Goal: Find contact information: Find contact information

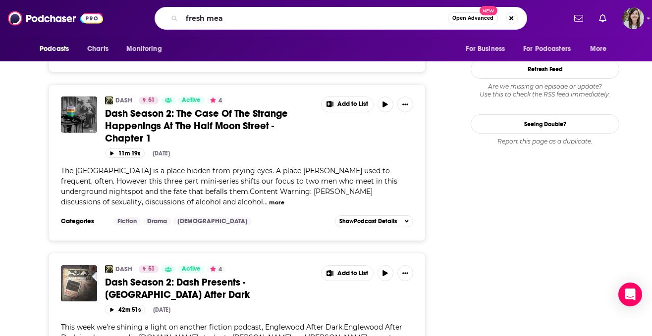
type input "fresh meat"
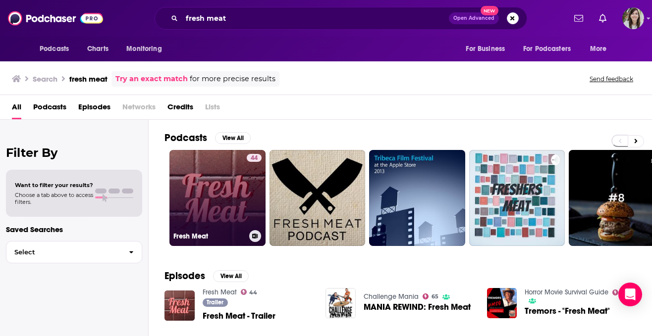
click at [226, 175] on link "44 Fresh Meat" at bounding box center [217, 198] width 96 height 96
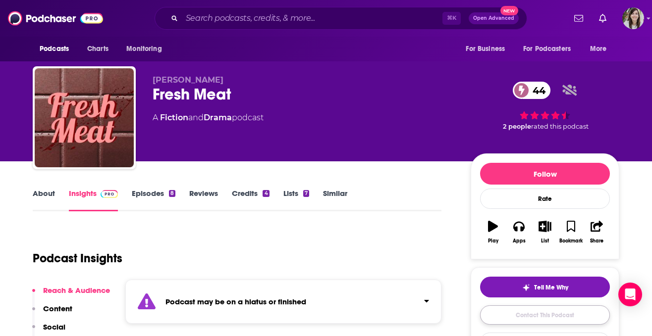
click at [527, 314] on link "Contact This Podcast" at bounding box center [545, 315] width 130 height 19
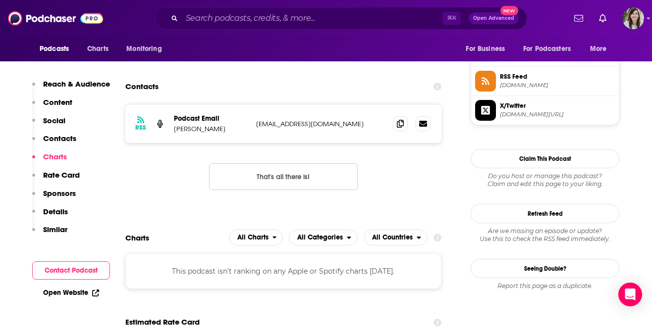
scroll to position [796, 0]
